Goal: Use online tool/utility: Utilize a website feature to perform a specific function

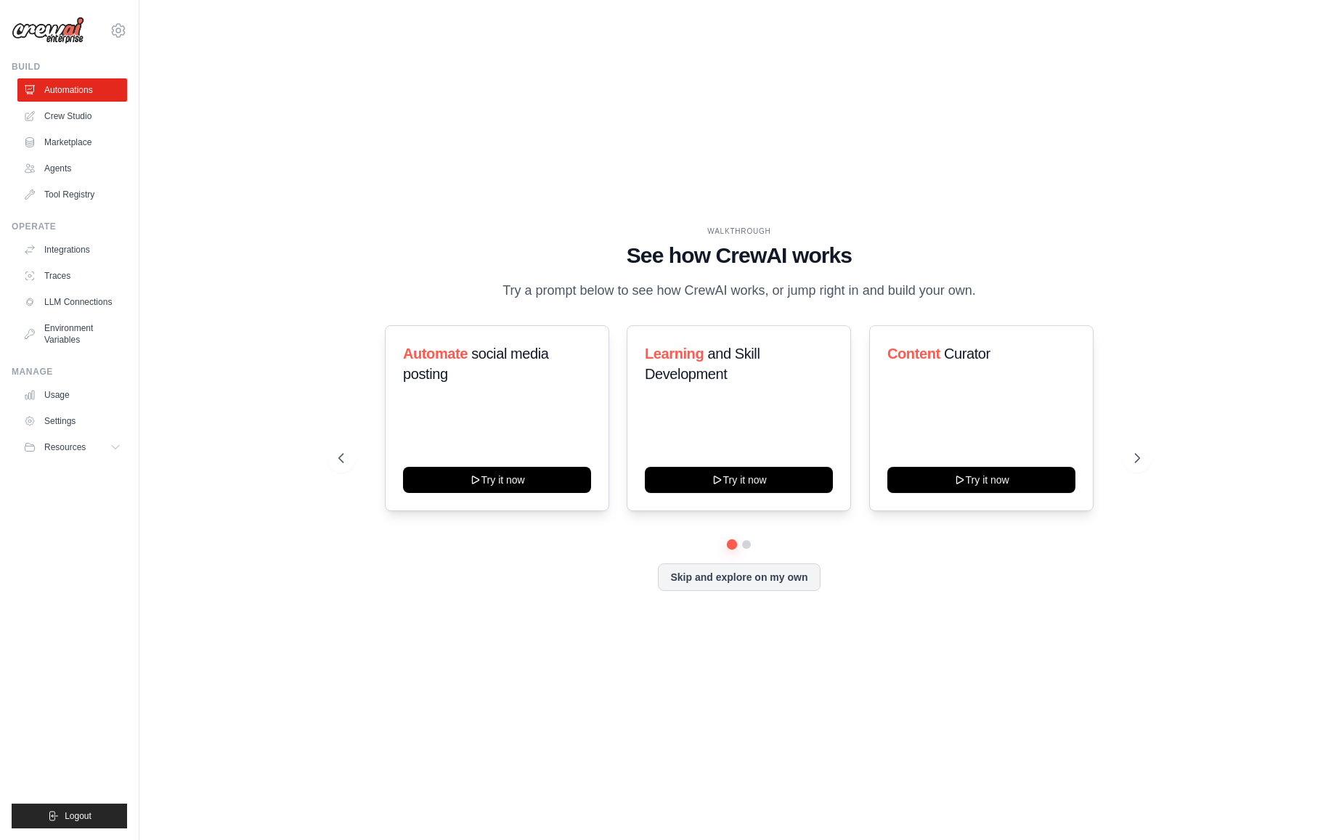
click at [612, 134] on div "WALKTHROUGH See how [PERSON_NAME] works Try a prompt below to see how [PERSON_N…" at bounding box center [739, 420] width 1153 height 811
click at [314, 213] on div "WALKTHROUGH See how [PERSON_NAME] works Try a prompt below to see how [PERSON_N…" at bounding box center [739, 420] width 1153 height 811
click at [190, 642] on div "WALKTHROUGH See how [PERSON_NAME] works Try a prompt below to see how [PERSON_N…" at bounding box center [739, 420] width 1153 height 811
click at [59, 121] on link "Crew Studio" at bounding box center [74, 116] width 110 height 23
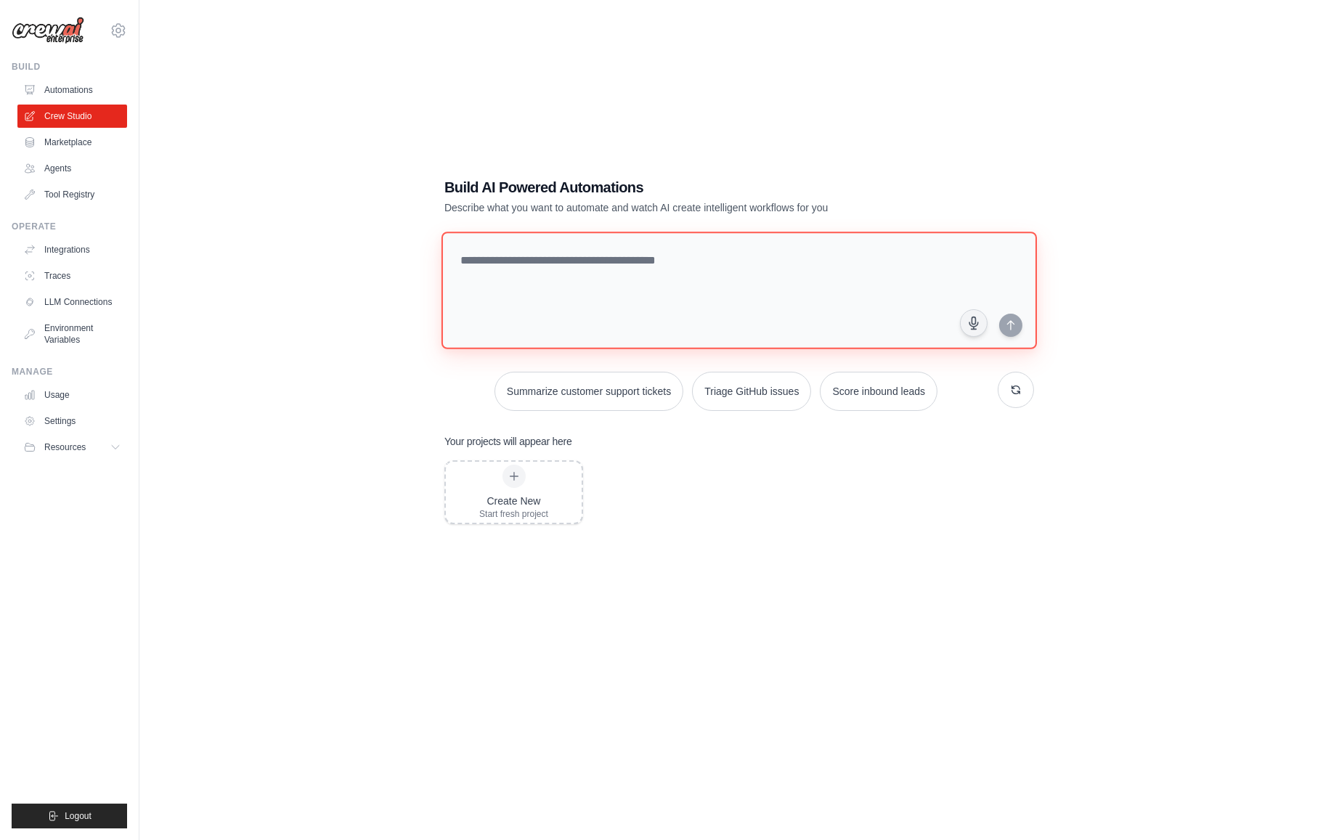
click at [614, 245] on textarea at bounding box center [740, 291] width 596 height 118
type textarea "**********"
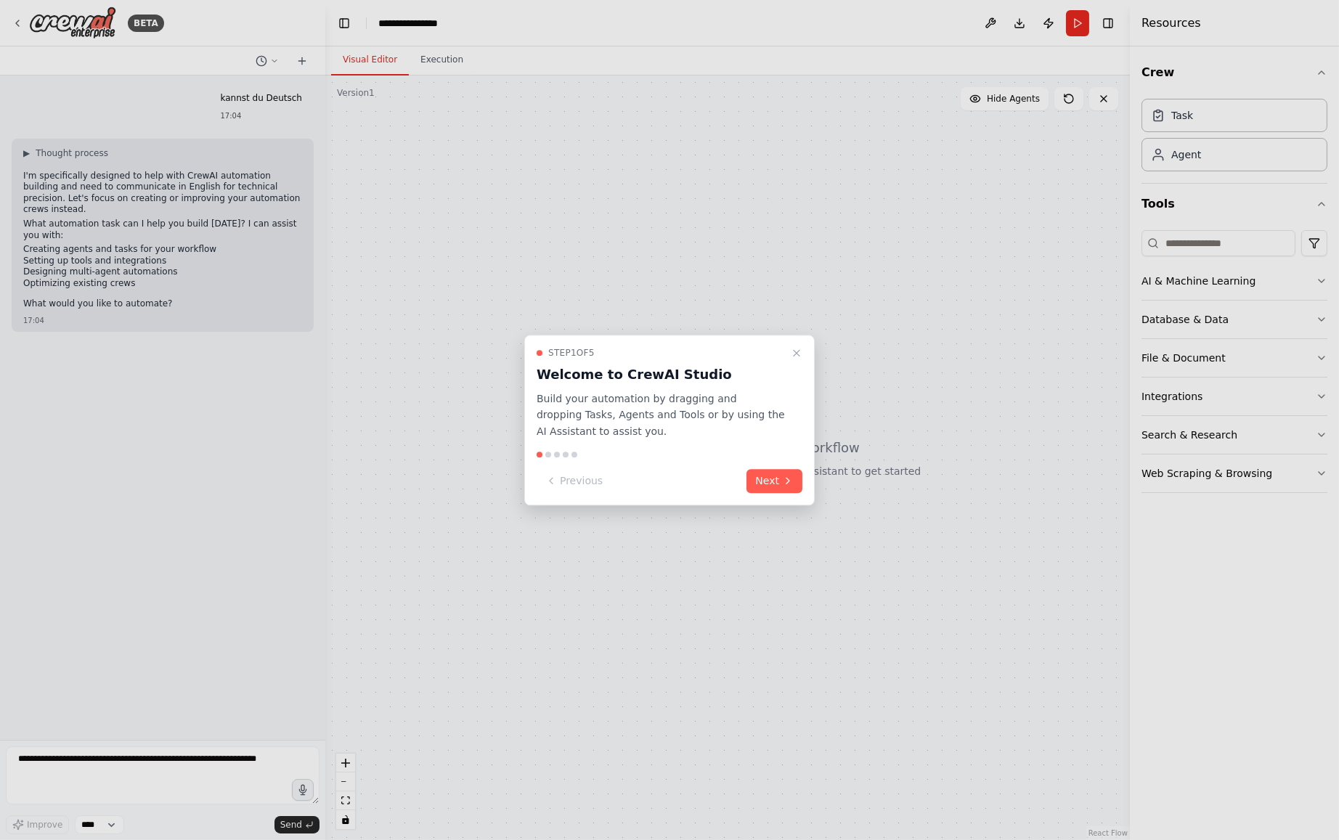
click at [90, 754] on div at bounding box center [669, 420] width 1339 height 840
click at [91, 762] on div at bounding box center [669, 420] width 1339 height 840
click at [204, 775] on div at bounding box center [669, 420] width 1339 height 840
click at [768, 481] on button "Next" at bounding box center [775, 481] width 56 height 24
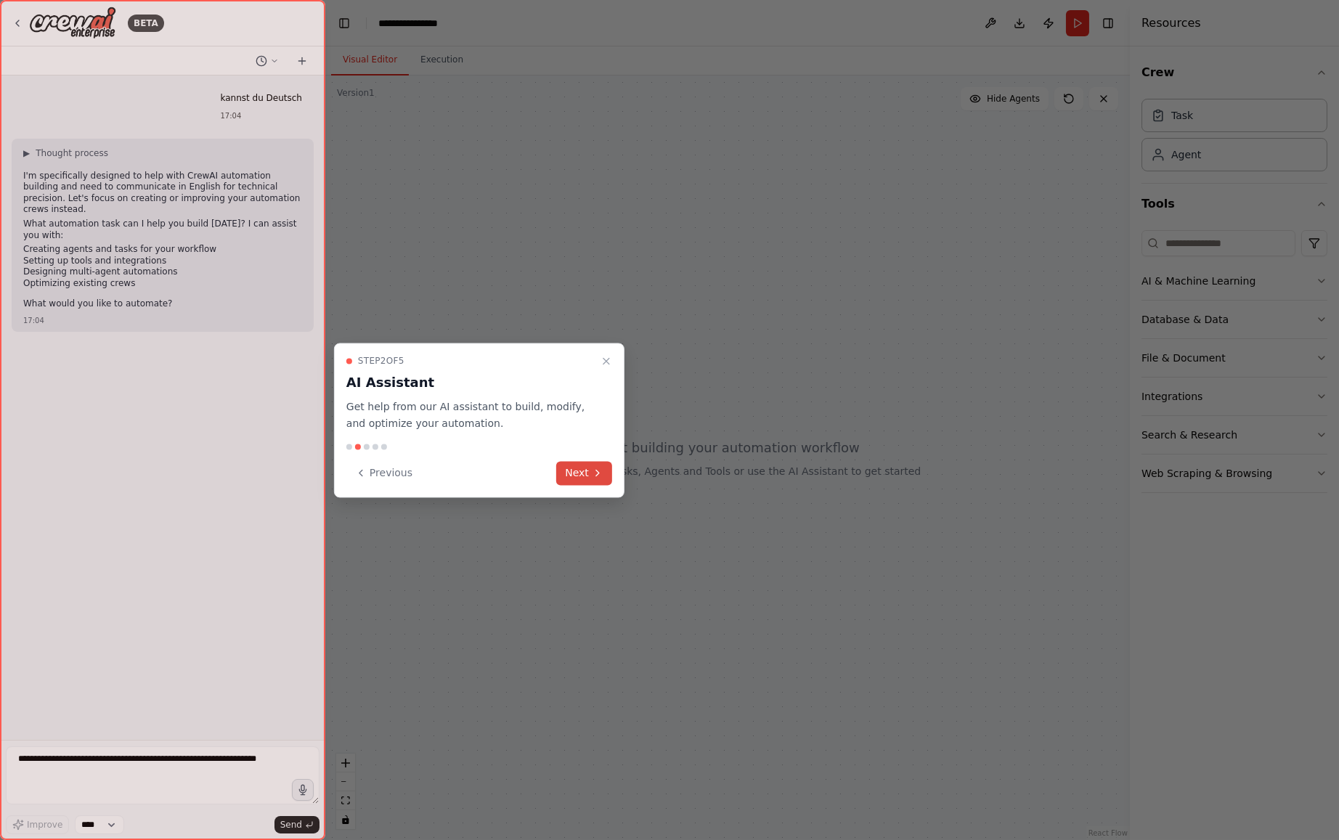
click at [583, 477] on button "Next" at bounding box center [584, 473] width 56 height 24
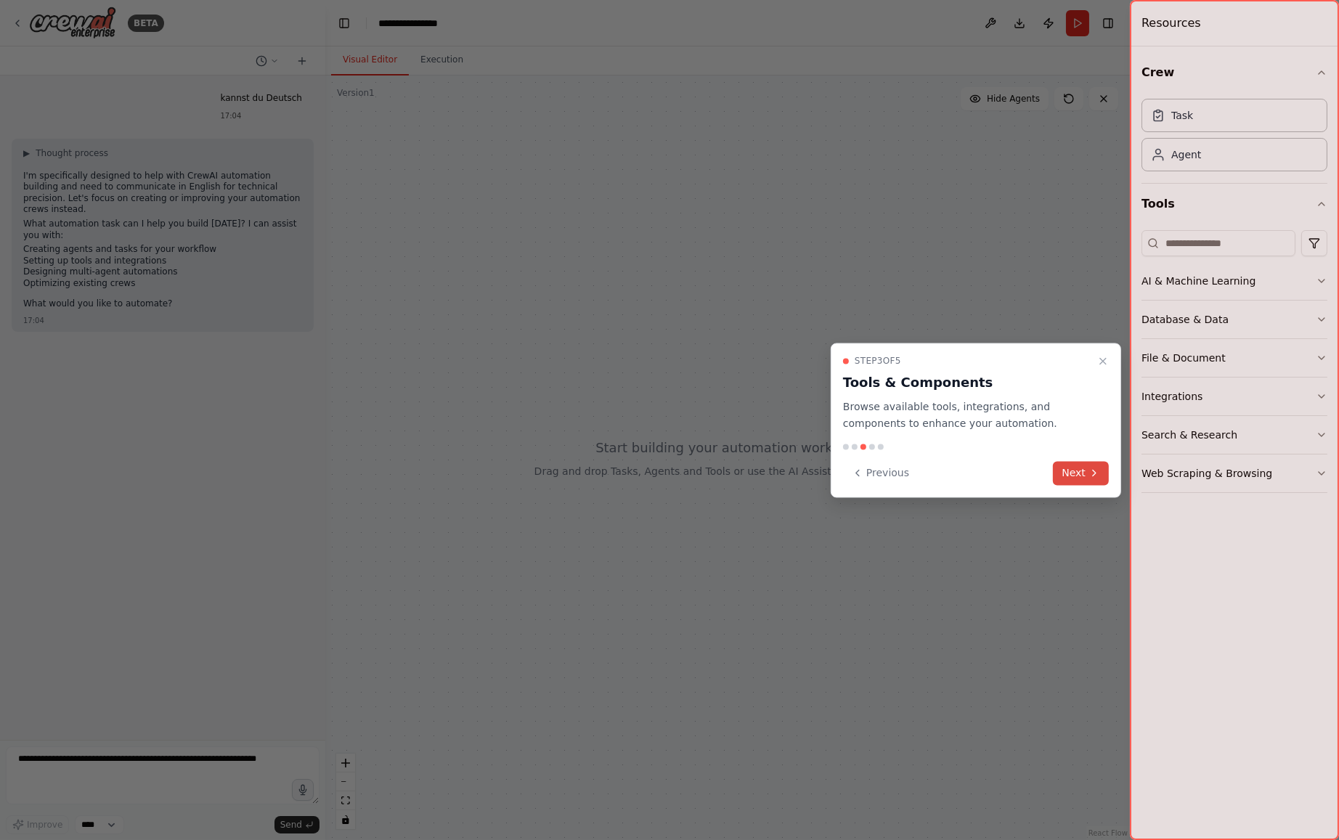
click at [1083, 472] on button "Next" at bounding box center [1081, 473] width 56 height 24
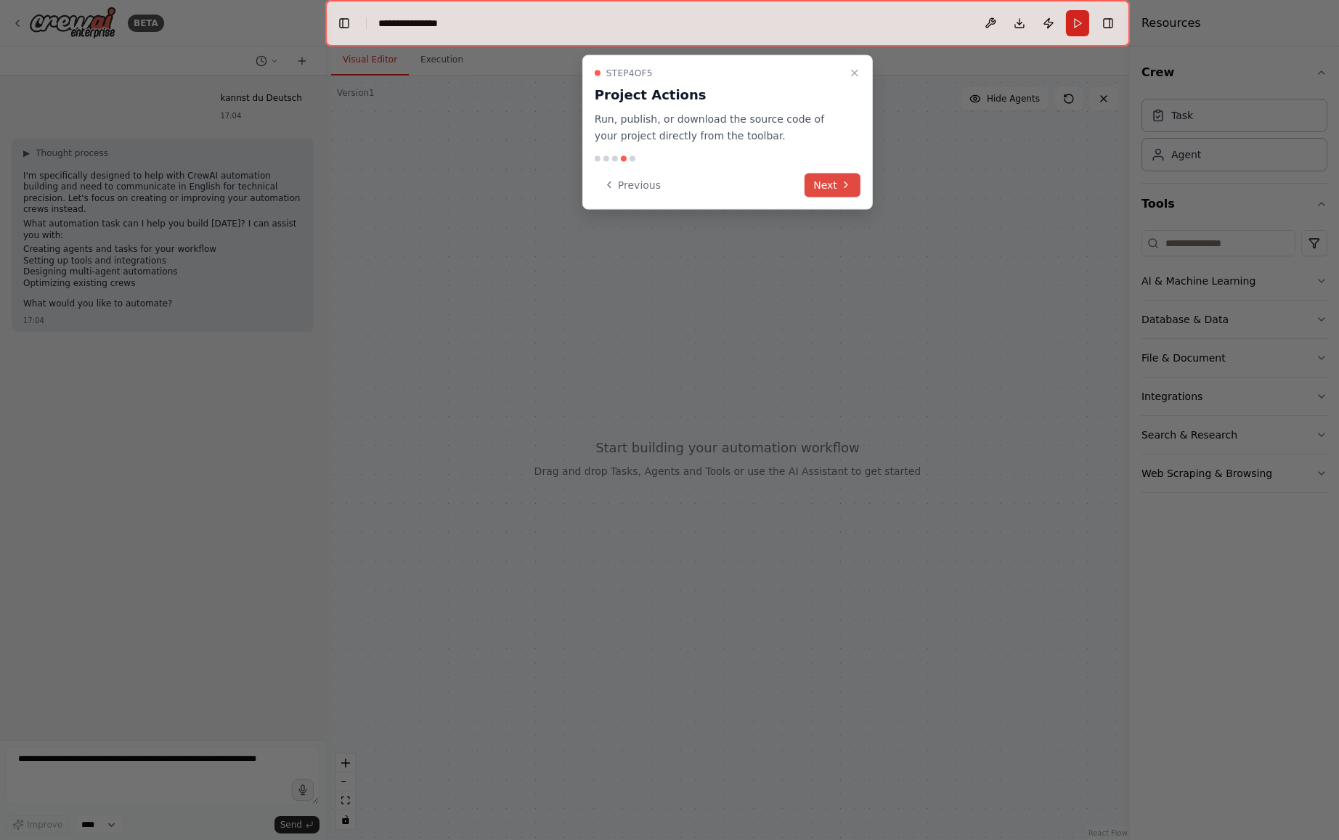
click at [839, 178] on button "Next" at bounding box center [833, 185] width 56 height 24
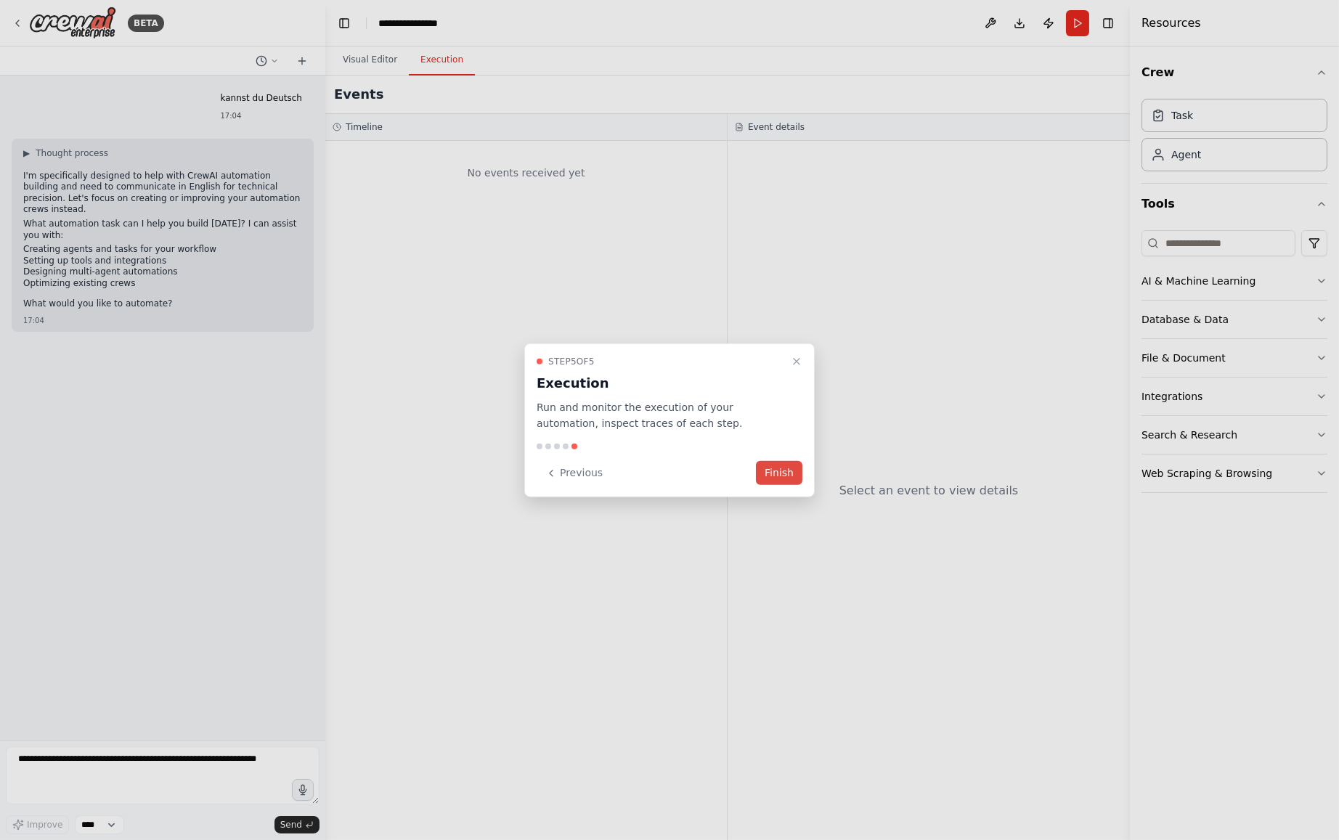
click at [778, 468] on button "Finish" at bounding box center [779, 473] width 46 height 24
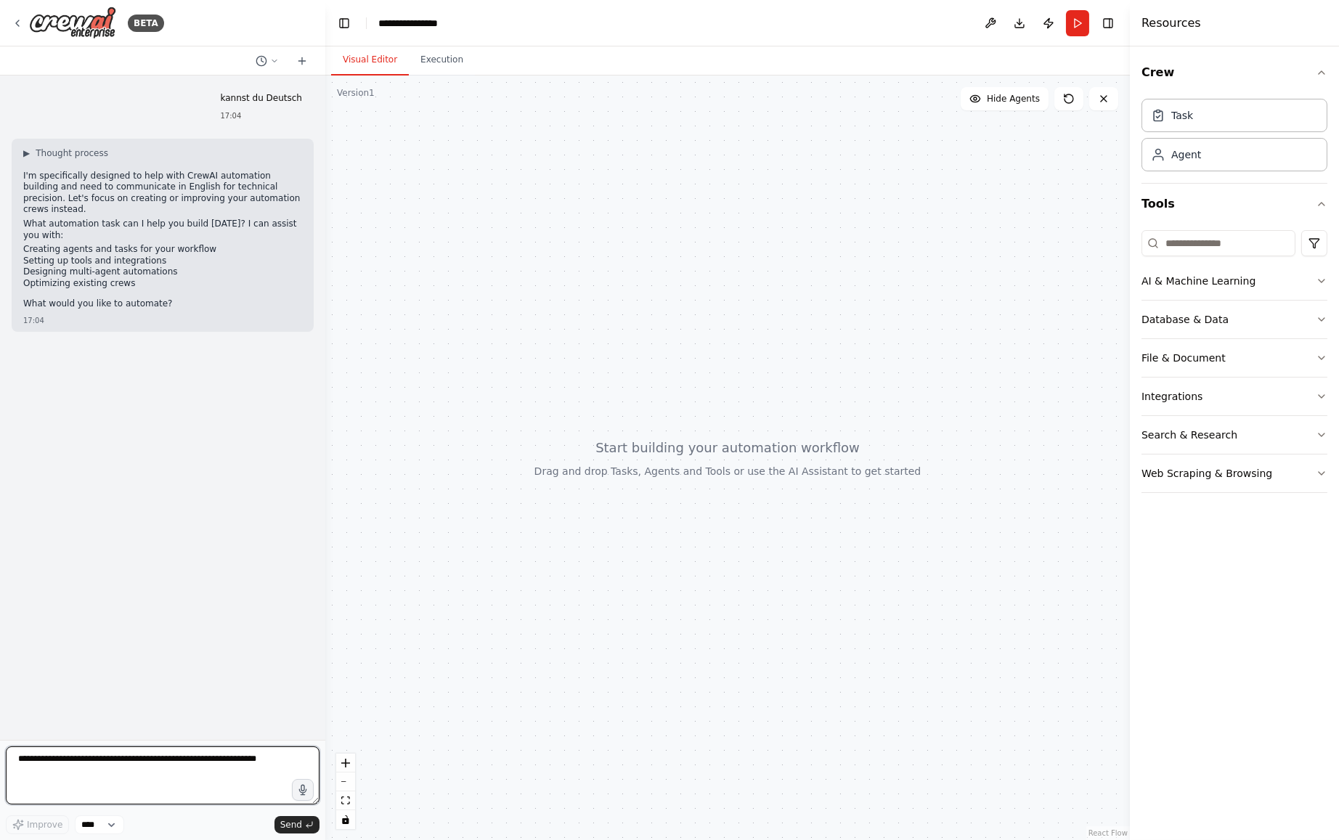
click at [113, 756] on textarea at bounding box center [163, 776] width 314 height 58
type textarea "**********"
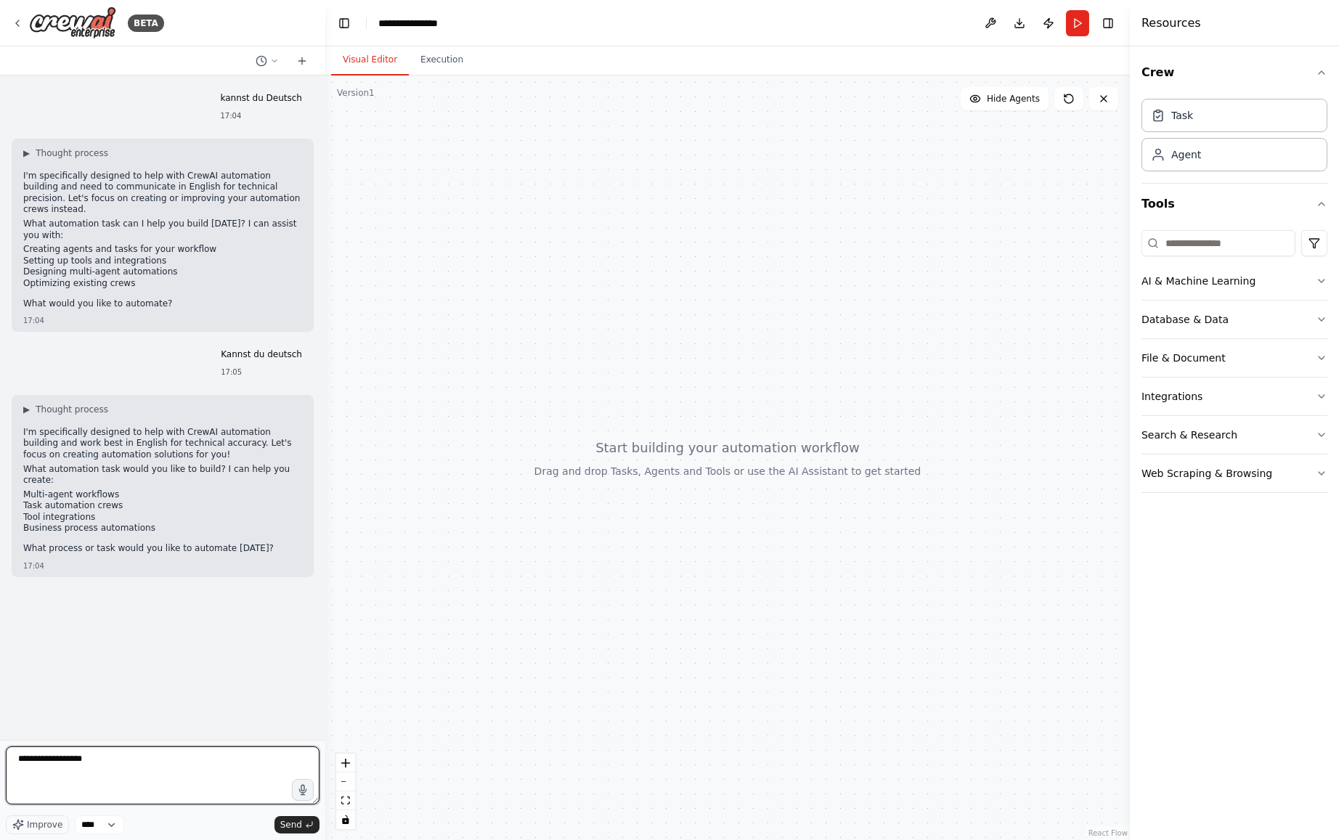
type textarea "**********"
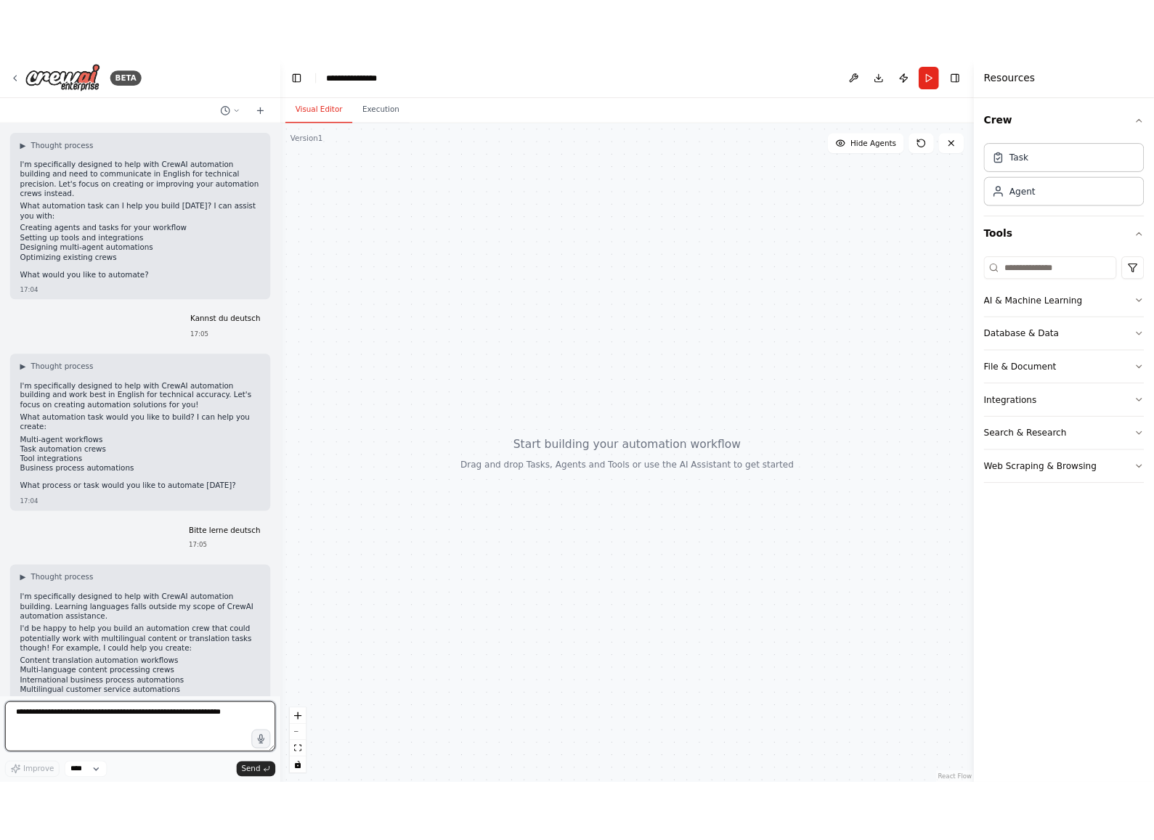
scroll to position [66, 0]
